Goal: Task Accomplishment & Management: Complete application form

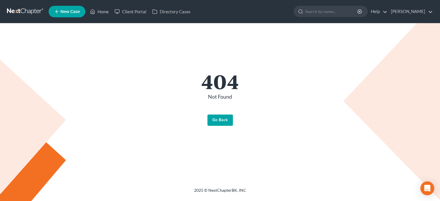
click at [218, 119] on link "Go Back" at bounding box center [219, 120] width 25 height 12
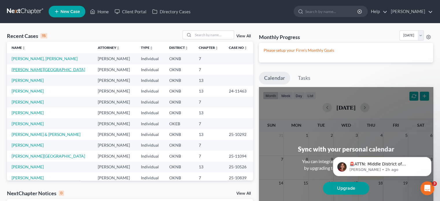
click at [31, 70] on link "Keathley, Clifton" at bounding box center [48, 69] width 73 height 5
select select "10"
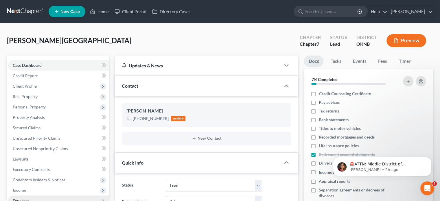
scroll to position [29, 0]
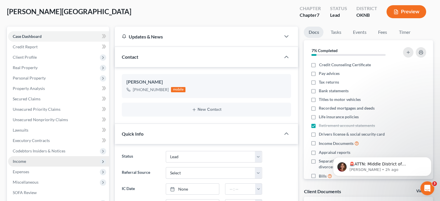
click at [32, 163] on span "Income" at bounding box center [58, 161] width 101 height 10
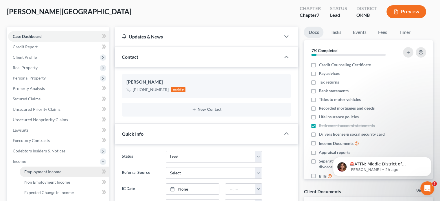
click at [41, 171] on span "Employment Income" at bounding box center [42, 171] width 37 height 5
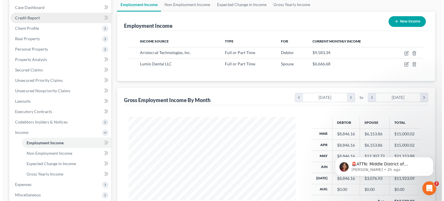
scroll to position [87, 0]
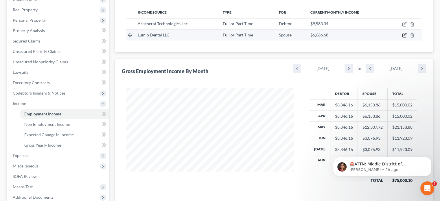
click at [404, 35] on icon "button" at bounding box center [404, 35] width 5 height 5
select select "0"
select select "37"
select select "2"
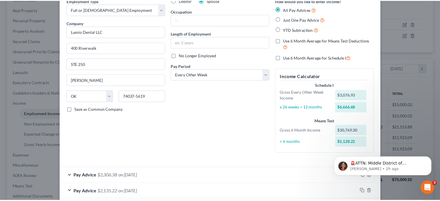
scroll to position [0, 0]
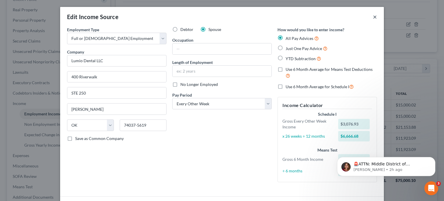
click at [373, 16] on button "×" at bounding box center [375, 16] width 4 height 7
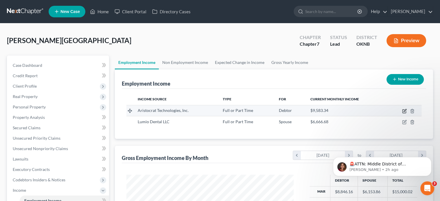
click at [403, 110] on icon "button" at bounding box center [404, 111] width 5 height 5
select select "0"
select select "31"
select select "2"
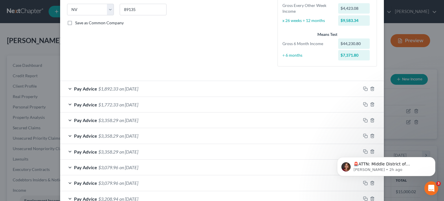
scroll to position [215, 0]
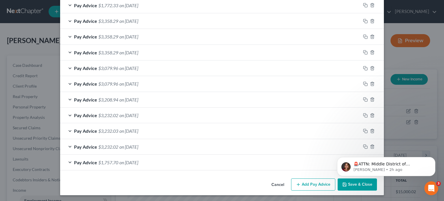
click at [312, 184] on button "Add Pay Advice" at bounding box center [313, 184] width 44 height 12
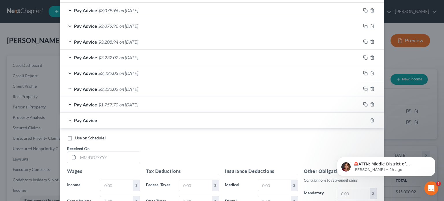
scroll to position [301, 0]
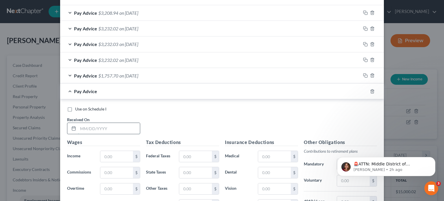
click at [79, 128] on input "text" at bounding box center [109, 128] width 62 height 11
type input "08/01/2025"
click at [111, 155] on input "text" at bounding box center [116, 156] width 33 height 11
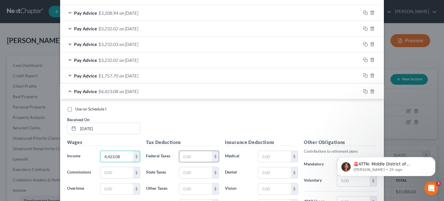
type input "4,423.08"
click at [184, 156] on input "text" at bounding box center [195, 156] width 33 height 11
type input "339.67"
click at [185, 169] on input "text" at bounding box center [195, 172] width 33 height 11
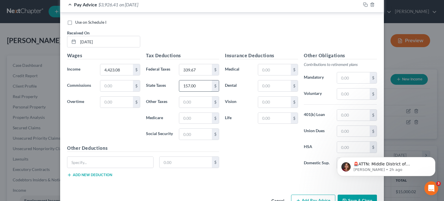
scroll to position [403, 0]
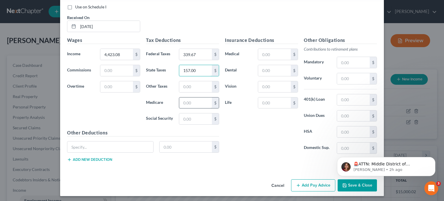
type input "157.00"
click at [184, 102] on input "text" at bounding box center [195, 102] width 33 height 11
type input "62.62"
click at [188, 116] on input "text" at bounding box center [195, 118] width 33 height 11
type input "267.76"
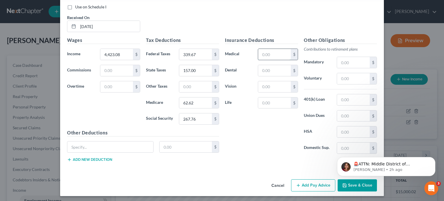
click at [262, 55] on input "text" at bounding box center [274, 54] width 33 height 11
type input "730.74"
click at [75, 146] on input "text" at bounding box center [110, 146] width 86 height 11
type input "Garnishment"
type input "1,384.62"
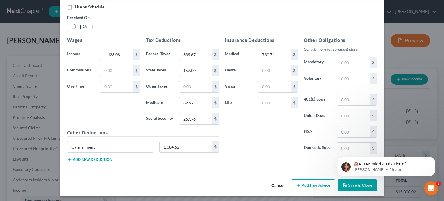
click at [234, 142] on div "Insurance Deductions Medical 730.74 $ Dental $ Vision $ Life $" at bounding box center [261, 98] width 79 height 122
click at [339, 98] on input "text" at bounding box center [353, 99] width 33 height 11
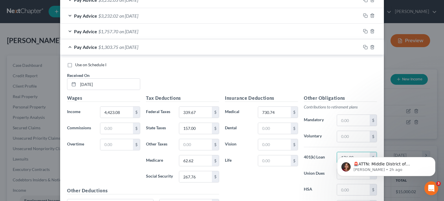
scroll to position [375, 0]
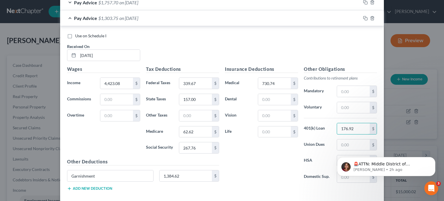
type input "176.92"
click at [79, 187] on button "Add new deduction" at bounding box center [89, 188] width 45 height 5
click at [67, 201] on button "Add new deduction" at bounding box center [89, 204] width 45 height 5
click at [88, 192] on input "text" at bounding box center [110, 191] width 86 height 11
type input "Legal Insurance"
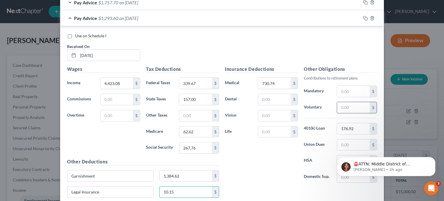
type input "10.15"
click at [338, 107] on input "text" at bounding box center [353, 107] width 33 height 11
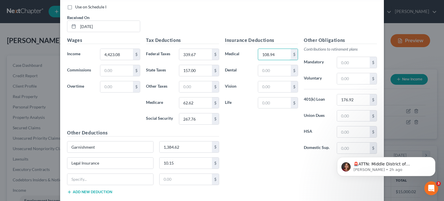
type input "108.94"
click at [269, 117] on div "Insurance Deductions Medical 108.94 $ Dental $ Vision $ Life $" at bounding box center [261, 98] width 79 height 122
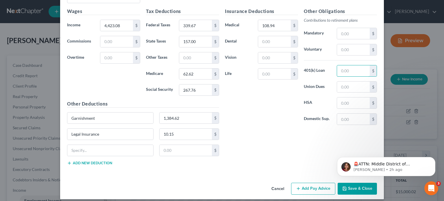
scroll to position [375, 0]
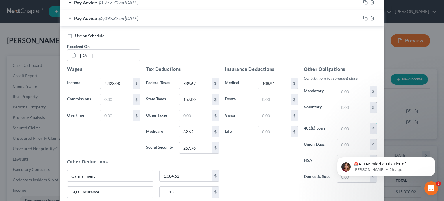
click at [340, 108] on input "text" at bounding box center [353, 107] width 33 height 11
click at [321, 163] on label "HSA" at bounding box center [317, 161] width 33 height 12
click at [365, 109] on input "23.02" at bounding box center [353, 107] width 33 height 11
type input "23.08"
click at [338, 90] on input "text" at bounding box center [353, 91] width 33 height 11
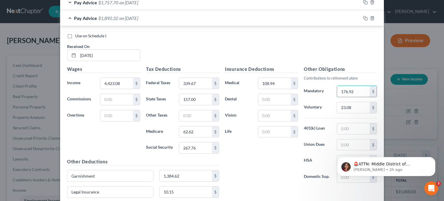
type input "176.92"
click at [274, 168] on div "Insurance Deductions Medical 108.94 $ Dental $ Vision $ Life $" at bounding box center [261, 127] width 79 height 122
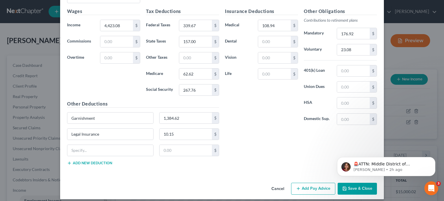
scroll to position [435, 0]
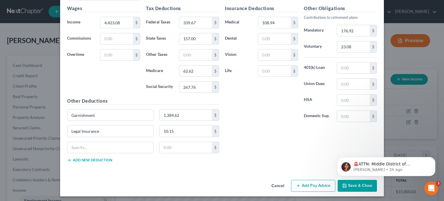
click at [323, 184] on button "Add Pay Advice" at bounding box center [313, 186] width 44 height 12
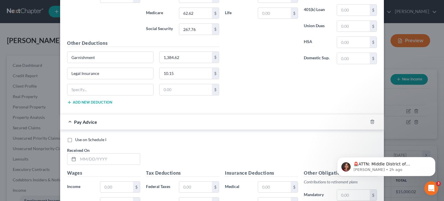
scroll to position [522, 0]
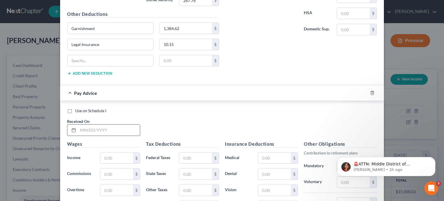
click at [78, 130] on input "text" at bounding box center [109, 130] width 62 height 11
type input "08/15/2025"
click at [103, 157] on input "text" at bounding box center [116, 158] width 33 height 11
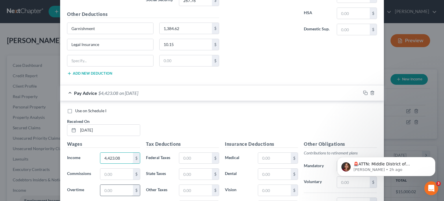
scroll to position [551, 0]
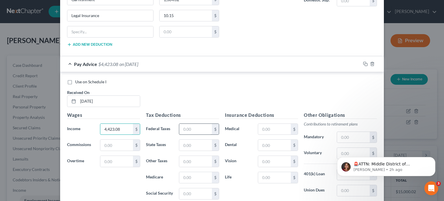
type input "4,423.08"
click at [185, 128] on input "text" at bounding box center [195, 129] width 33 height 11
type input "339.67"
click at [183, 143] on input "text" at bounding box center [195, 145] width 33 height 11
type input "157.00"
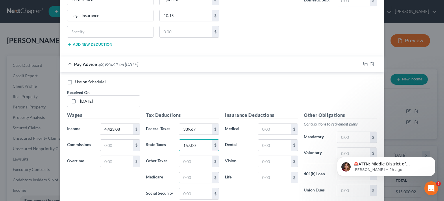
click at [180, 173] on input "text" at bounding box center [195, 177] width 33 height 11
type input "62.62"
click at [179, 190] on input "text" at bounding box center [195, 193] width 33 height 11
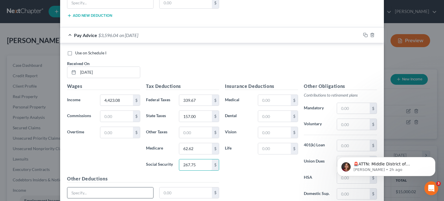
type input "267.75"
click at [78, 190] on input "text" at bounding box center [110, 192] width 86 height 11
type input "Garnishment"
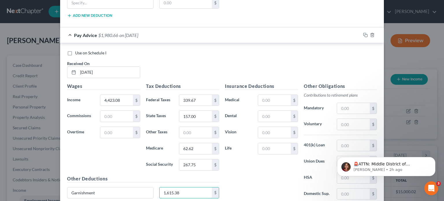
scroll to position [609, 0]
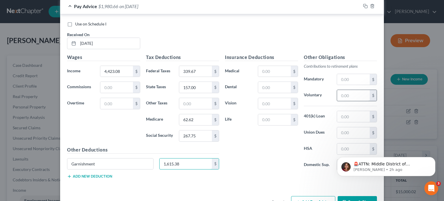
type input "1,615.38"
click at [339, 93] on input "text" at bounding box center [353, 95] width 33 height 11
click at [338, 78] on input "text" at bounding box center [353, 79] width 33 height 11
type input "176.92"
click at [277, 167] on div "Insurance Deductions Medical $ Dental $ Vision $ Life $" at bounding box center [261, 115] width 79 height 122
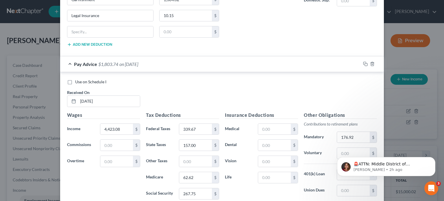
scroll to position [580, 0]
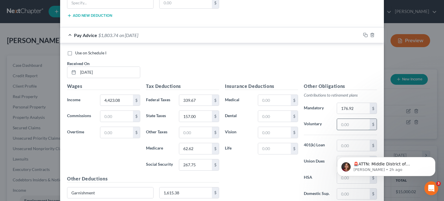
click at [343, 123] on input "text" at bounding box center [353, 124] width 33 height 11
type input "0"
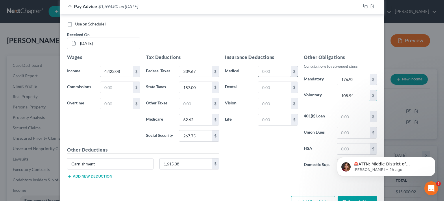
type input "108.94"
click at [259, 71] on input "text" at bounding box center [274, 71] width 33 height 11
type input "108.94"
type input "23.08"
click at [289, 166] on div "Insurance Deductions Medical 108.94 $ Dental $ Vision $ Life $" at bounding box center [261, 115] width 79 height 122
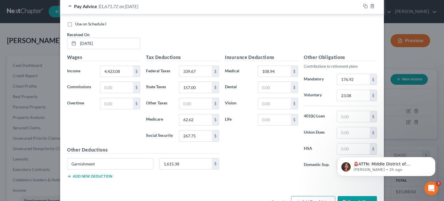
click at [94, 174] on button "Add new deduction" at bounding box center [89, 176] width 45 height 5
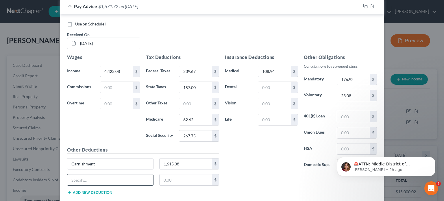
click at [95, 181] on input "text" at bounding box center [110, 179] width 86 height 11
type input "Legal"
type input "1"
type input "10.15"
click at [256, 192] on div "Insurance Deductions Medical 108.94 $ Dental $ Vision $ Life $ Other Obligation…" at bounding box center [301, 127] width 158 height 146
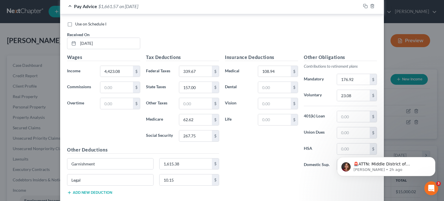
scroll to position [640, 0]
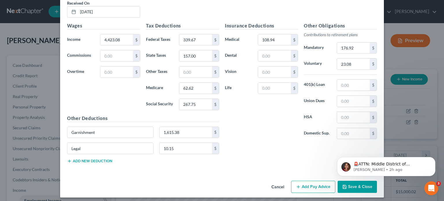
click at [315, 184] on button "Add Pay Advice" at bounding box center [313, 187] width 44 height 12
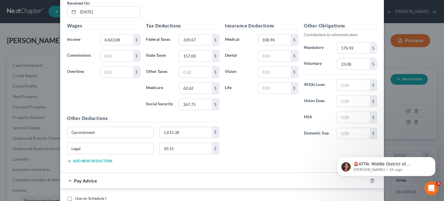
scroll to position [756, 0]
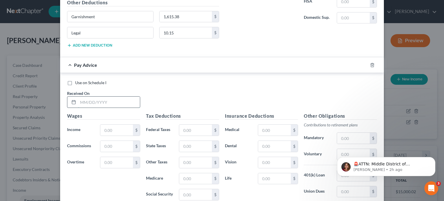
click at [79, 99] on input "text" at bounding box center [109, 102] width 62 height 11
type input "08/29/2025"
click at [104, 128] on input "text" at bounding box center [116, 130] width 33 height 11
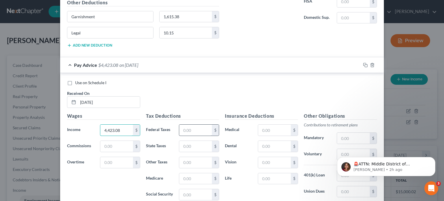
type input "4,423.08"
click at [185, 127] on input "text" at bounding box center [195, 130] width 33 height 11
type input "339.67"
click at [186, 142] on input "text" at bounding box center [195, 146] width 33 height 11
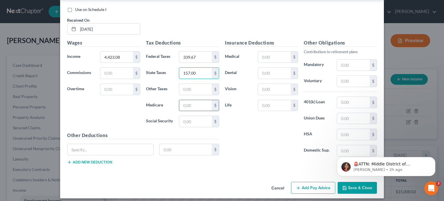
type input "157.00"
click at [184, 102] on input "text" at bounding box center [195, 105] width 33 height 11
type input "62.62"
click at [185, 121] on input "text" at bounding box center [195, 121] width 33 height 11
type input "267.76"
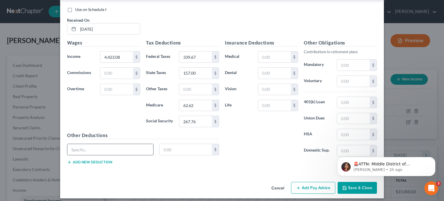
click at [81, 144] on input "text" at bounding box center [110, 149] width 86 height 11
type input "Garnishment"
type input "1,615.38"
click at [83, 160] on button "Add new deduction" at bounding box center [89, 162] width 45 height 5
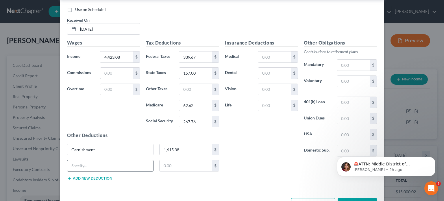
click at [82, 161] on input "text" at bounding box center [110, 165] width 86 height 11
type input "Legal"
type input "10.15"
click at [263, 55] on input "text" at bounding box center [274, 56] width 33 height 11
type input "108.94"
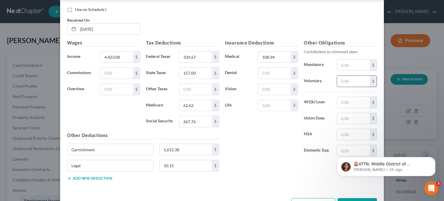
click at [340, 78] on input "text" at bounding box center [353, 81] width 33 height 11
type input "176.9"
click at [337, 61] on input "text" at bounding box center [353, 65] width 33 height 11
type input "176.92"
type input "23.08"
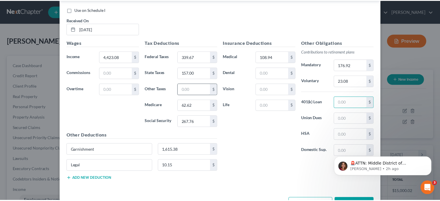
scroll to position [845, 0]
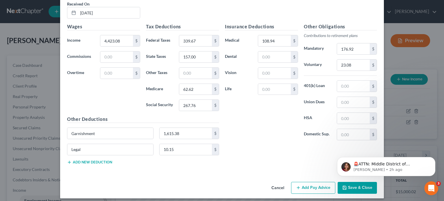
click at [347, 183] on html "🚨ATTN: Middle District of Florida The court has added a new Credit Counseling F…" at bounding box center [386, 165] width 116 height 40
click at [295, 159] on div "Insurance Deductions Medical 108.94 $ Dental $ Vision $ Life $ Other Obligation…" at bounding box center [301, 96] width 158 height 146
click at [433, 158] on icon "Dismiss notification" at bounding box center [433, 159] width 2 height 2
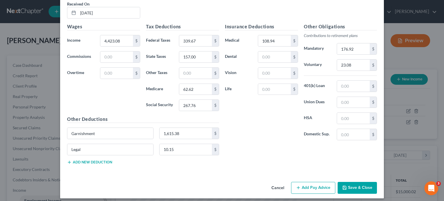
click at [364, 182] on button "Save & Close" at bounding box center [357, 188] width 39 height 12
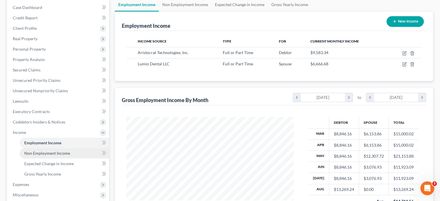
scroll to position [116, 0]
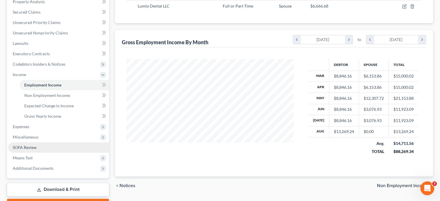
click at [44, 147] on link "SOFA Review" at bounding box center [58, 147] width 101 height 10
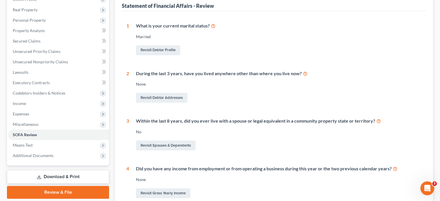
scroll to position [193, 0]
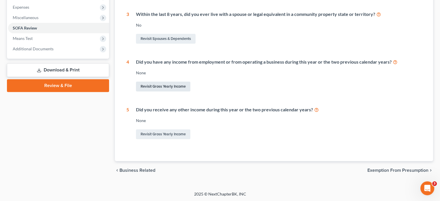
click at [162, 88] on link "Revisit Gross Yearly Income" at bounding box center [163, 86] width 54 height 10
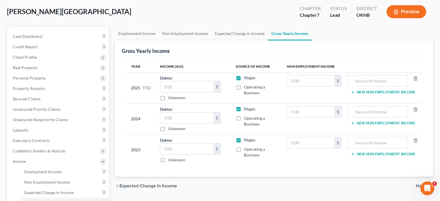
scroll to position [58, 0]
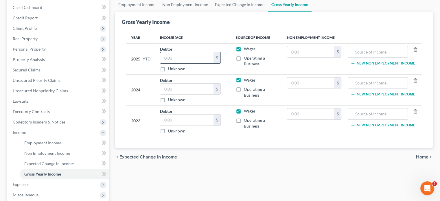
click at [173, 56] on input "text" at bounding box center [186, 57] width 53 height 11
type input "55,384.74"
click at [164, 88] on input "text" at bounding box center [186, 89] width 53 height 11
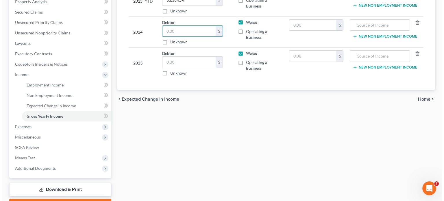
scroll to position [144, 0]
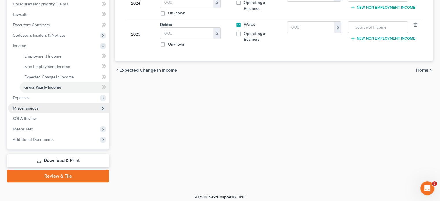
click at [91, 111] on span "Miscellaneous" at bounding box center [58, 108] width 101 height 10
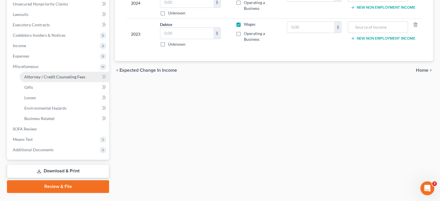
click at [86, 79] on link "Attorney / Credit Counseling Fees" at bounding box center [64, 77] width 89 height 10
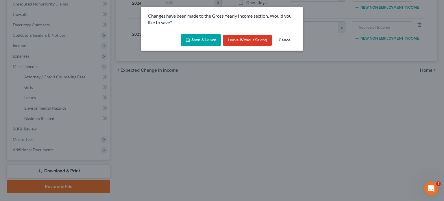
click at [207, 40] on button "Save & Leave" at bounding box center [201, 40] width 40 height 12
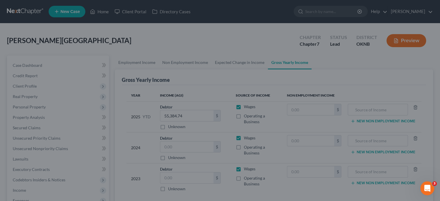
select select "0"
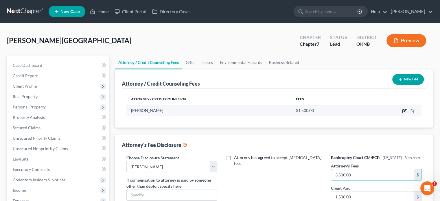
type input "3,500.00"
click at [405, 110] on icon "button" at bounding box center [404, 111] width 5 height 5
select select "37"
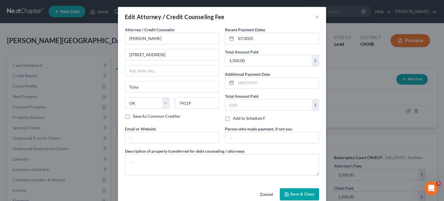
click at [300, 192] on span "Save & Close" at bounding box center [302, 194] width 24 height 5
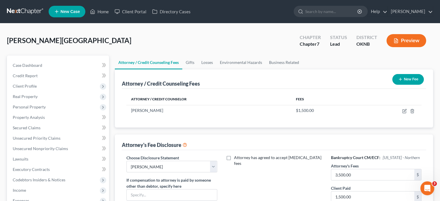
scroll to position [87, 0]
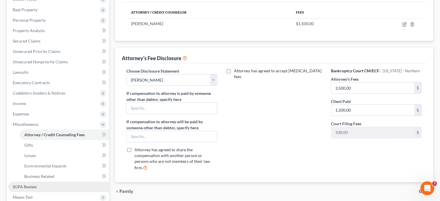
click at [39, 186] on link "SOFA Review" at bounding box center [58, 186] width 101 height 10
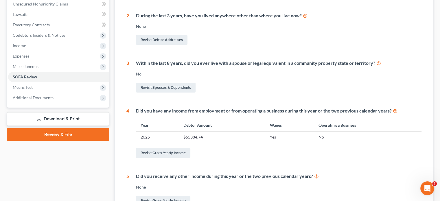
scroll to position [173, 0]
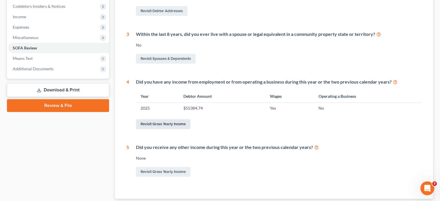
click at [155, 125] on link "Revisit Gross Yearly Income" at bounding box center [163, 124] width 54 height 10
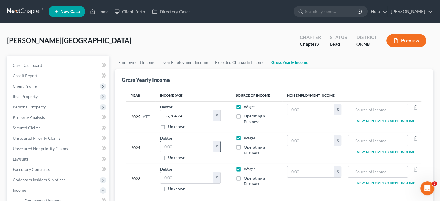
click at [164, 146] on input "text" at bounding box center [186, 146] width 53 height 11
type input "120,000.00"
click at [167, 176] on input "text" at bounding box center [186, 177] width 53 height 11
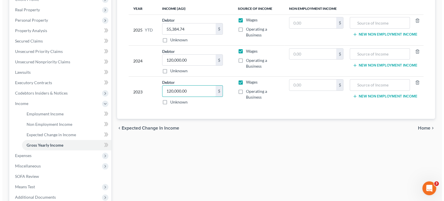
scroll to position [116, 0]
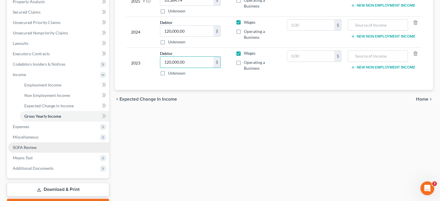
type input "120,000.00"
click at [36, 150] on link "SOFA Review" at bounding box center [58, 147] width 101 height 10
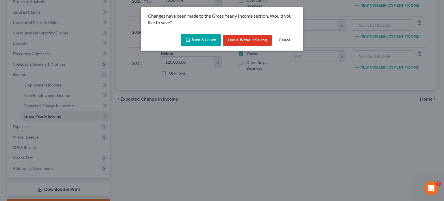
click at [210, 41] on button "Save & Leave" at bounding box center [201, 40] width 40 height 12
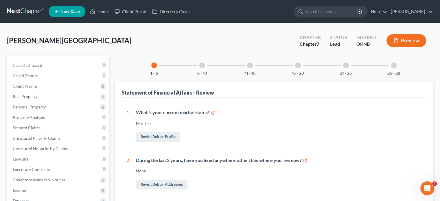
click at [203, 67] on div at bounding box center [202, 65] width 6 height 6
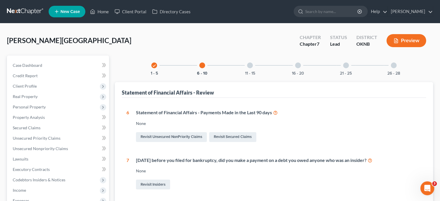
click at [250, 66] on div at bounding box center [250, 65] width 6 height 6
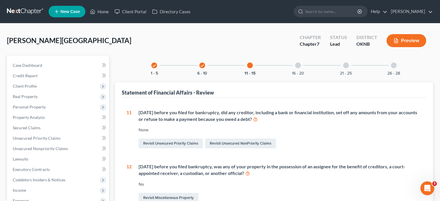
click at [297, 66] on div at bounding box center [298, 65] width 6 height 6
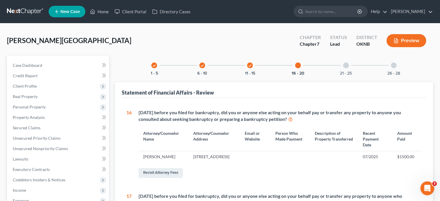
click at [344, 65] on div at bounding box center [346, 65] width 6 height 6
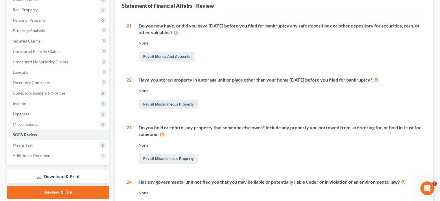
scroll to position [29, 0]
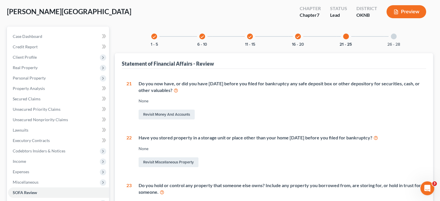
click at [392, 36] on div at bounding box center [393, 37] width 6 height 6
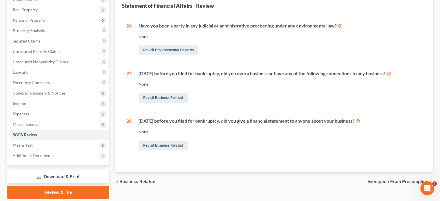
scroll to position [106, 0]
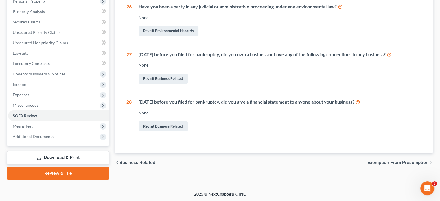
click at [92, 158] on link "Download & Print" at bounding box center [58, 158] width 102 height 14
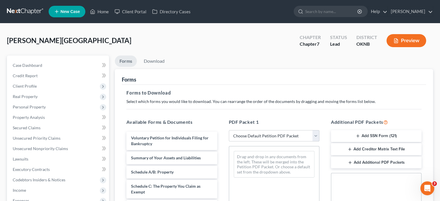
click at [317, 136] on select "Choose Default Petition PDF Packet Complete Bankruptcy Petition (all forms and …" at bounding box center [274, 136] width 90 height 12
select select "0"
click at [229, 130] on select "Choose Default Petition PDF Packet Complete Bankruptcy Petition (all forms and …" at bounding box center [274, 136] width 90 height 12
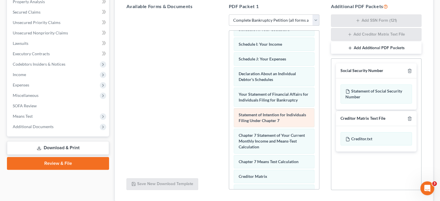
scroll to position [156, 0]
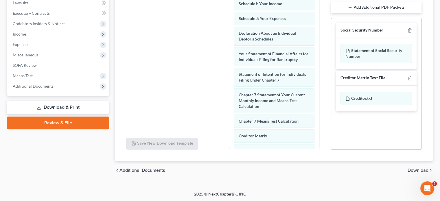
click at [81, 107] on link "Download & Print" at bounding box center [58, 108] width 102 height 14
click at [83, 109] on link "Download & Print" at bounding box center [58, 108] width 102 height 14
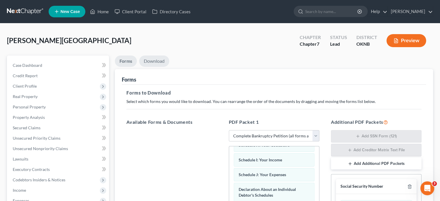
click at [160, 62] on link "Download" at bounding box center [154, 60] width 30 height 11
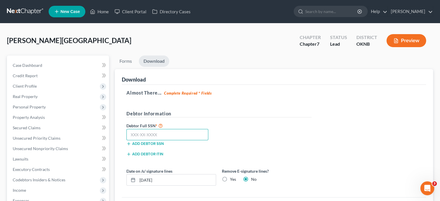
click at [134, 135] on input "text" at bounding box center [167, 135] width 82 height 12
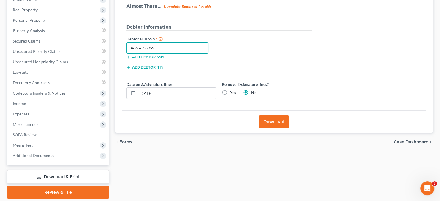
type input "466-49-6999"
click at [272, 125] on button "Download" at bounding box center [274, 121] width 30 height 13
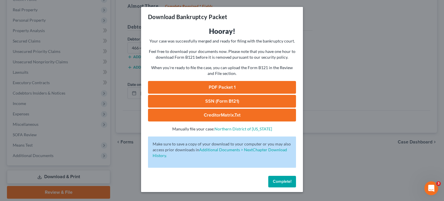
click at [281, 183] on span "Complete!" at bounding box center [282, 181] width 18 height 5
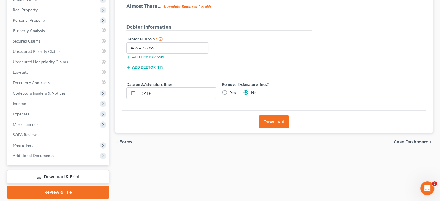
click at [100, 192] on link "Review & File" at bounding box center [58, 192] width 102 height 13
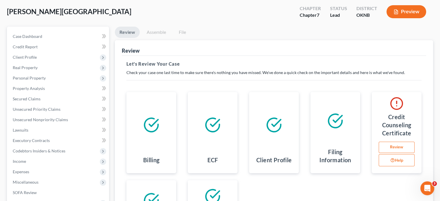
scroll to position [58, 0]
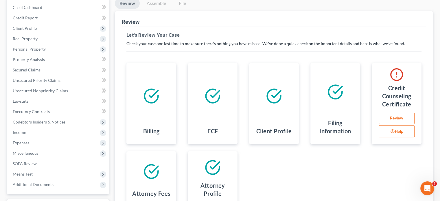
click at [395, 118] on link "Review" at bounding box center [396, 119] width 36 height 12
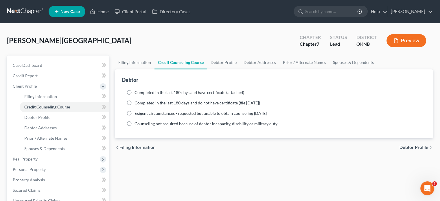
click at [134, 92] on label "Completed in the last 180 days and have certificate (attached)" at bounding box center [189, 93] width 110 height 6
click at [137, 92] on input "Completed in the last 180 days and have certificate (attached)" at bounding box center [139, 92] width 4 height 4
radio input "true"
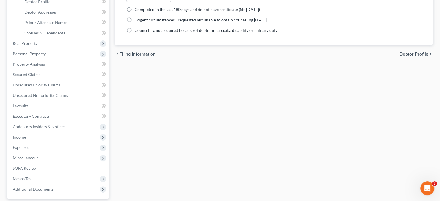
scroll to position [168, 0]
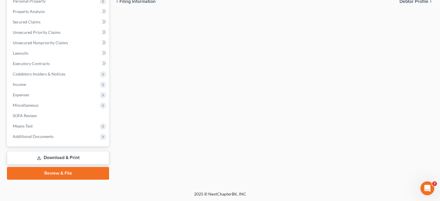
click at [82, 172] on link "Review & File" at bounding box center [58, 173] width 102 height 13
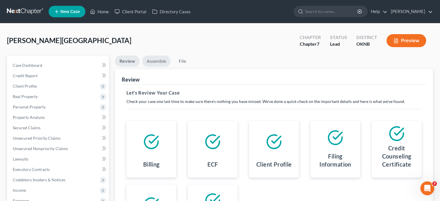
click at [158, 63] on link "Assemble" at bounding box center [156, 60] width 29 height 11
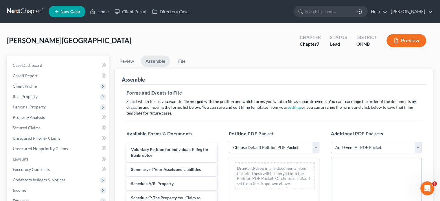
click at [315, 149] on select "Choose Default Petition PDF Packet Emergency Filing (Voluntary Petition and Cre…" at bounding box center [274, 148] width 90 height 12
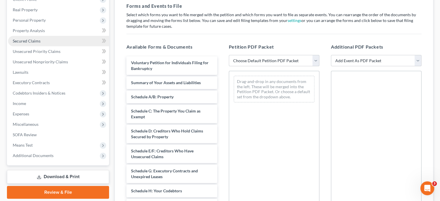
scroll to position [29, 0]
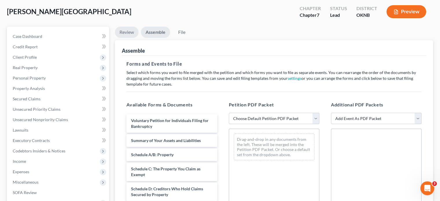
click at [125, 33] on link "Review" at bounding box center [127, 32] width 24 height 11
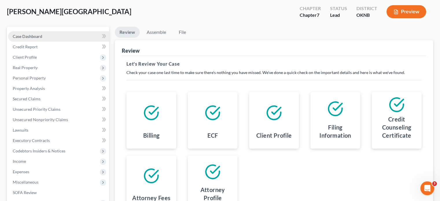
scroll to position [0, 0]
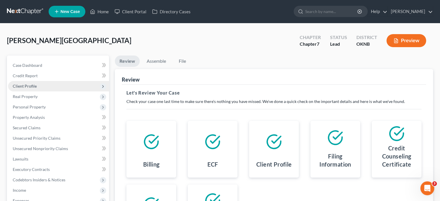
click at [40, 85] on span "Client Profile" at bounding box center [58, 86] width 101 height 10
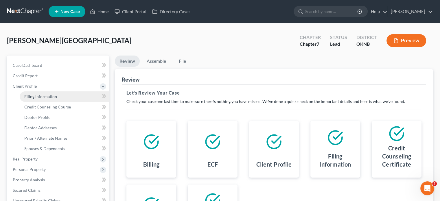
click at [55, 99] on link "Filing Information" at bounding box center [64, 96] width 89 height 10
select select "1"
select select "0"
select select "37"
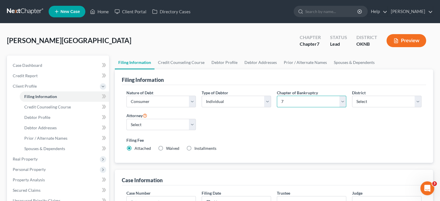
click at [343, 101] on select "Select 7 11 12 13" at bounding box center [311, 102] width 69 height 12
select select "3"
click at [277, 96] on select "Select 7 11 12 13" at bounding box center [311, 102] width 69 height 12
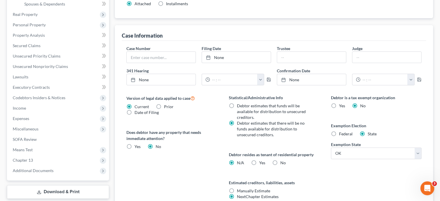
scroll to position [197, 0]
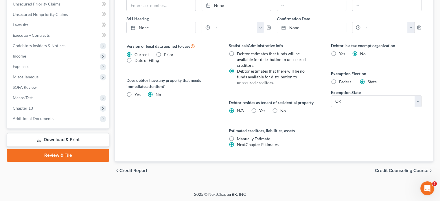
click at [92, 138] on link "Download & Print" at bounding box center [58, 140] width 102 height 14
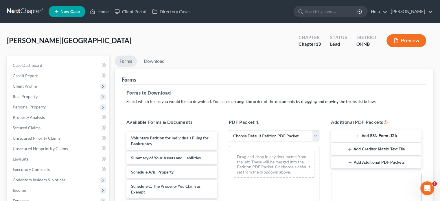
click at [316, 136] on select "Choose Default Petition PDF Packet Complete Bankruptcy Petition (all forms and …" at bounding box center [274, 136] width 90 height 12
select select "0"
click at [229, 130] on select "Choose Default Petition PDF Packet Complete Bankruptcy Petition (all forms and …" at bounding box center [274, 136] width 90 height 12
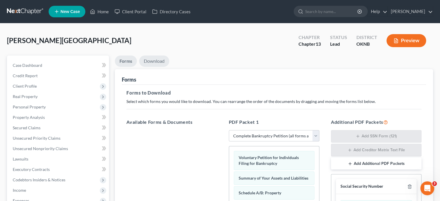
click at [157, 62] on link "Download" at bounding box center [154, 60] width 30 height 11
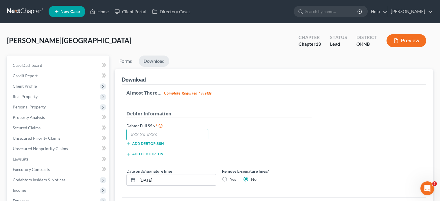
click at [131, 135] on input "text" at bounding box center [167, 135] width 82 height 12
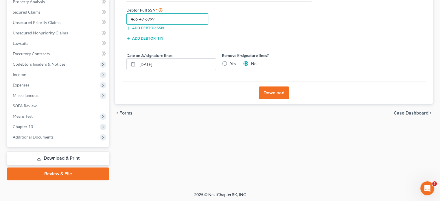
type input "466-49-6999"
click at [275, 91] on button "Download" at bounding box center [274, 92] width 30 height 13
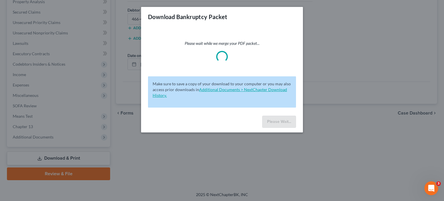
click at [275, 91] on link "Additional Documents > NextChapter Download History." at bounding box center [220, 92] width 134 height 11
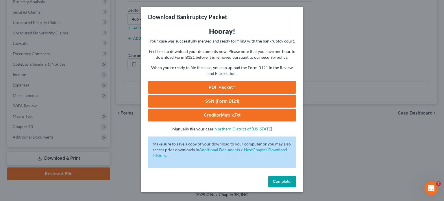
click at [281, 183] on span "Complete!" at bounding box center [282, 181] width 18 height 5
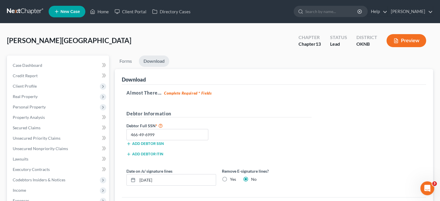
scroll to position [116, 0]
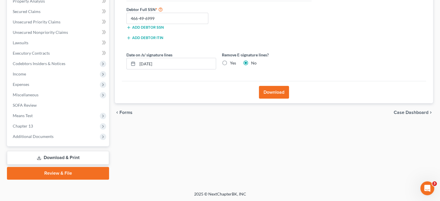
click at [86, 158] on link "Download & Print" at bounding box center [58, 158] width 102 height 14
click at [84, 158] on link "Download & Print" at bounding box center [58, 158] width 102 height 14
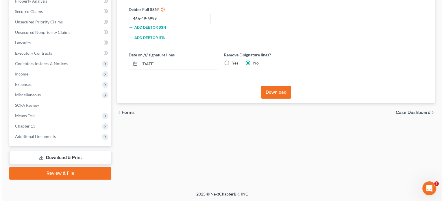
scroll to position [1, 0]
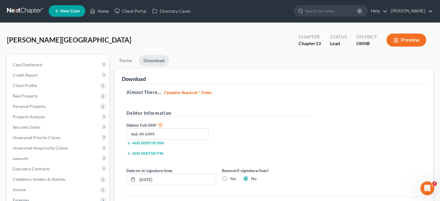
click at [405, 41] on button "Preview" at bounding box center [406, 40] width 40 height 13
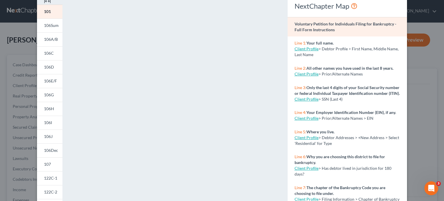
scroll to position [125, 0]
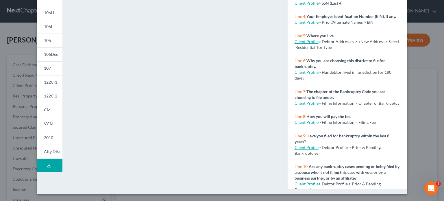
click at [47, 165] on icon at bounding box center [49, 165] width 5 height 5
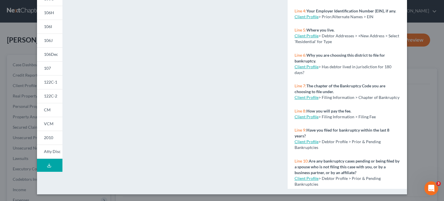
click at [47, 165] on icon at bounding box center [49, 165] width 5 height 5
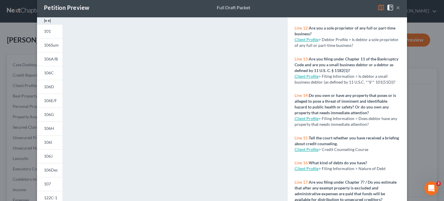
scroll to position [0, 0]
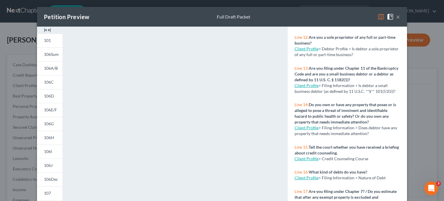
click at [46, 30] on img at bounding box center [47, 30] width 7 height 7
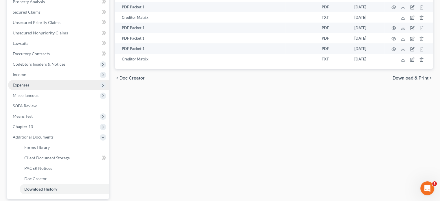
scroll to position [168, 0]
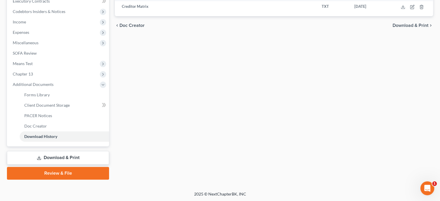
click at [63, 176] on link "Review & File" at bounding box center [58, 173] width 102 height 13
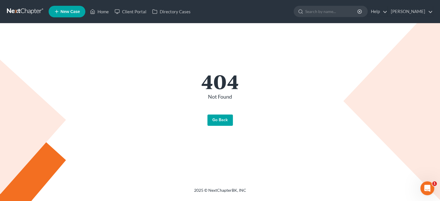
click at [220, 120] on link "Go Back" at bounding box center [219, 120] width 25 height 12
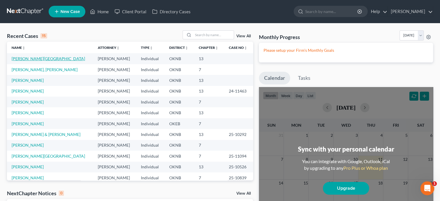
click at [29, 60] on link "[PERSON_NAME][GEOGRAPHIC_DATA]" at bounding box center [48, 58] width 73 height 5
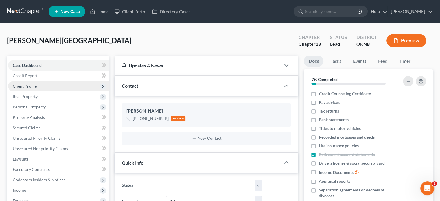
scroll to position [144, 0]
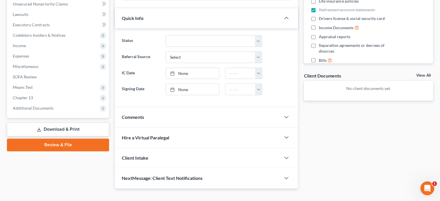
click at [76, 128] on link "Download & Print" at bounding box center [58, 130] width 102 height 14
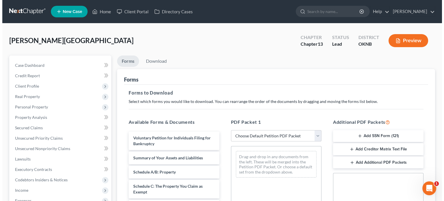
scroll to position [29, 0]
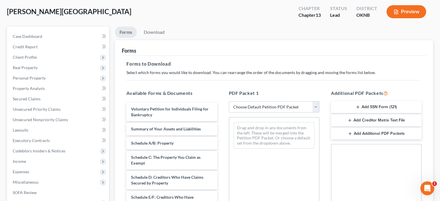
click at [414, 12] on button "Preview" at bounding box center [406, 11] width 40 height 13
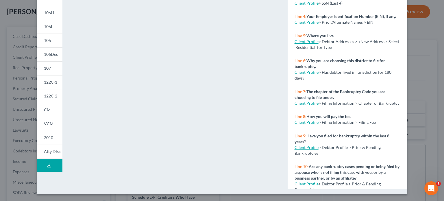
scroll to position [0, 0]
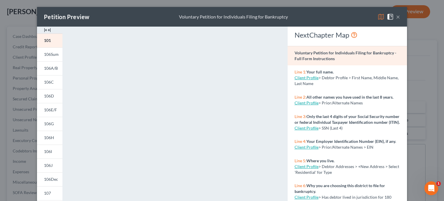
click at [389, 18] on img at bounding box center [390, 16] width 7 height 7
